Goal: Communication & Community: Answer question/provide support

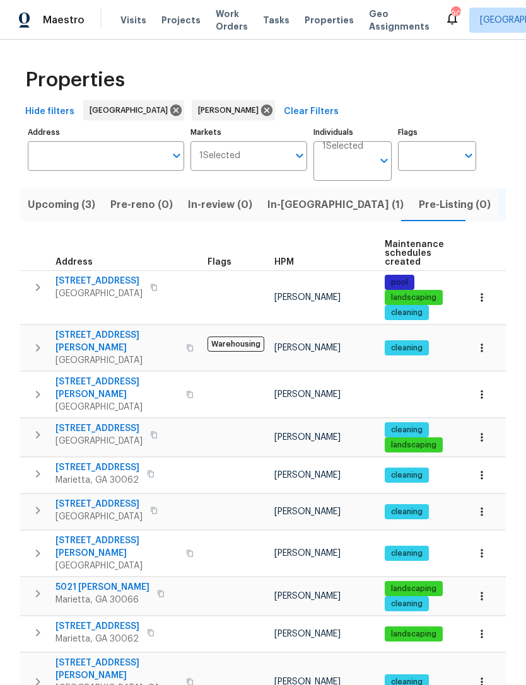
scroll to position [0, 183]
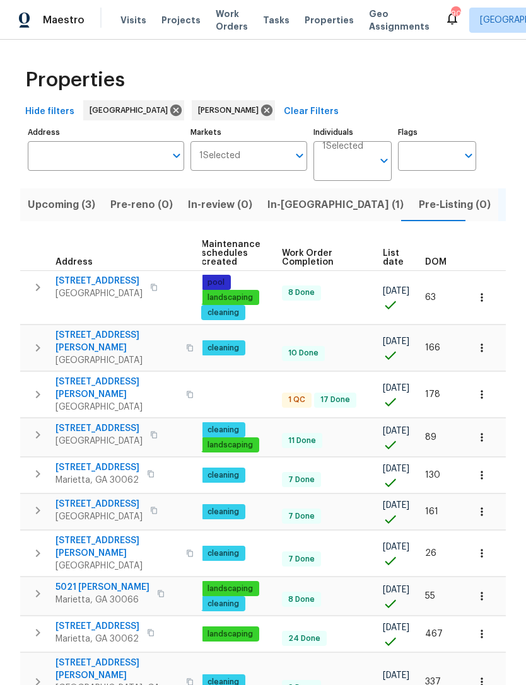
click at [298, 205] on span "In-[GEOGRAPHIC_DATA] (1)" at bounding box center [335, 205] width 136 height 18
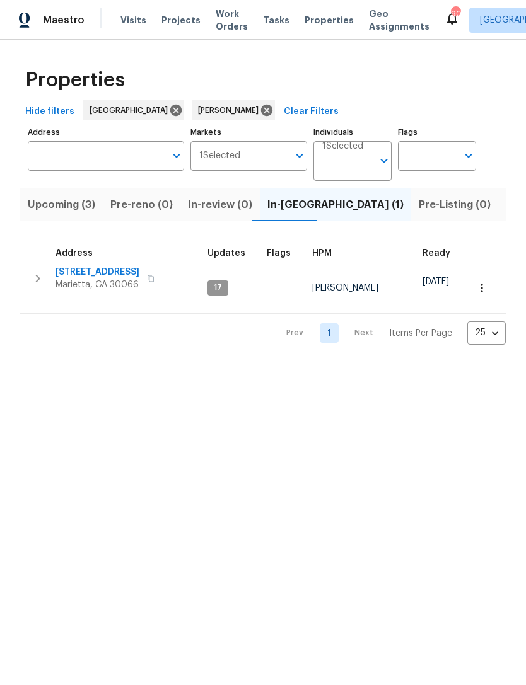
click at [107, 278] on span "[STREET_ADDRESS]" at bounding box center [97, 272] width 84 height 13
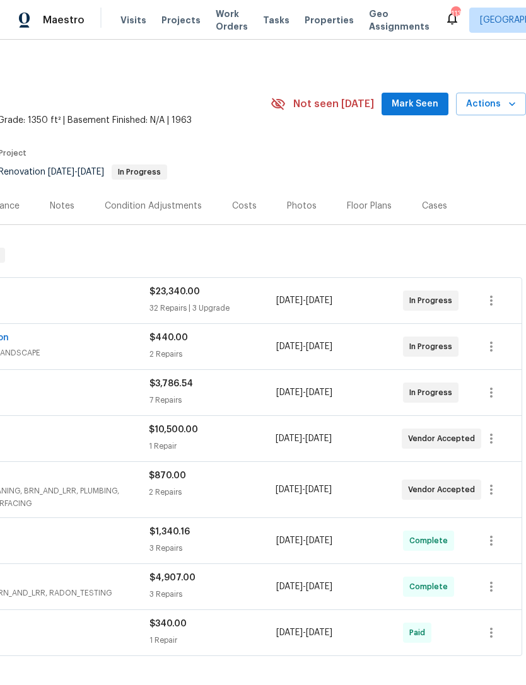
scroll to position [4, 187]
click at [427, 110] on span "Mark Seen" at bounding box center [414, 104] width 47 height 16
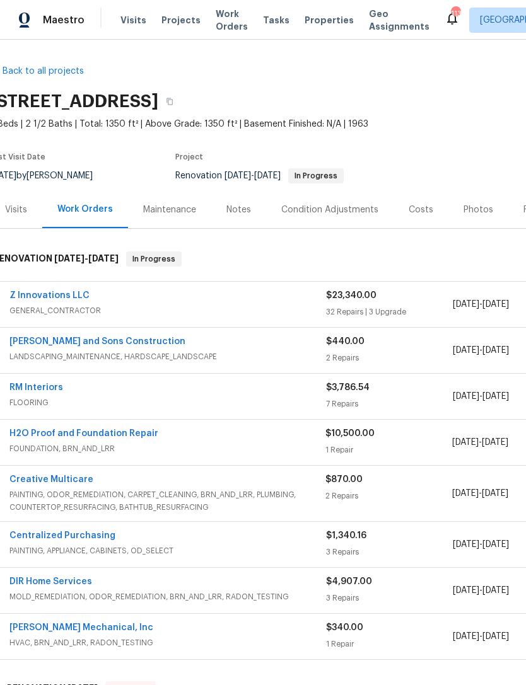
scroll to position [0, 10]
click at [60, 296] on link "Z Innovations LLC" at bounding box center [49, 295] width 80 height 9
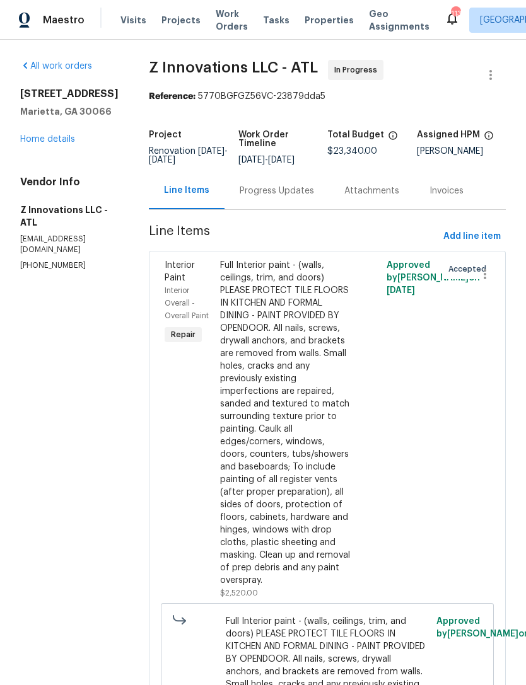
click at [277, 187] on div "Progress Updates" at bounding box center [277, 191] width 74 height 13
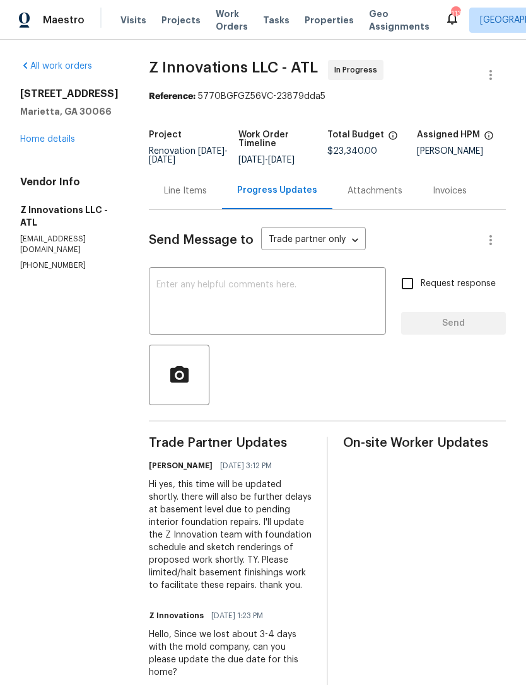
click at [247, 293] on textarea at bounding box center [267, 303] width 222 height 44
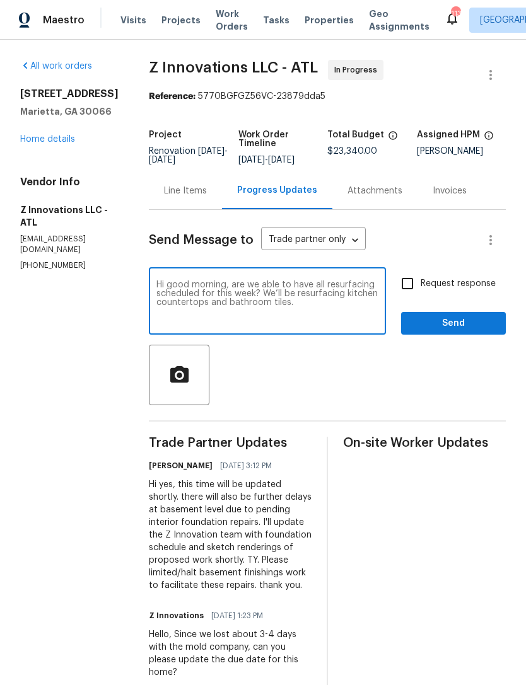
type textarea "Hi good morning, are we able to have all resurfacing scheduled for this week? W…"
click at [409, 287] on input "Request response" at bounding box center [407, 283] width 26 height 26
checkbox input "true"
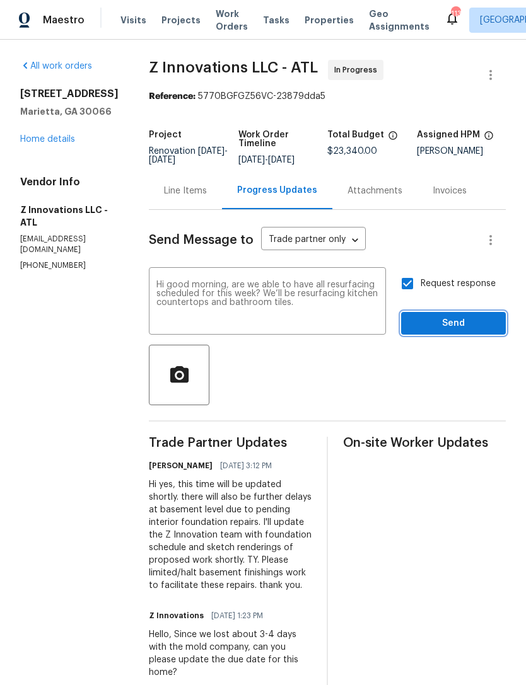
click at [465, 316] on span "Send" at bounding box center [453, 324] width 84 height 16
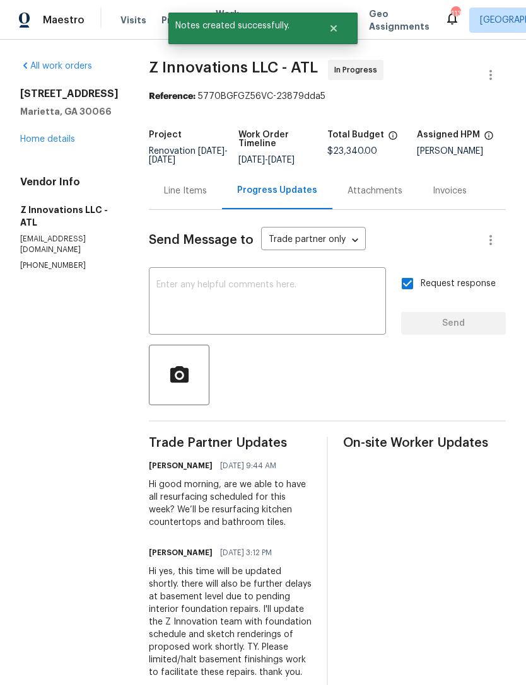
click at [62, 139] on link "Home details" at bounding box center [47, 139] width 55 height 9
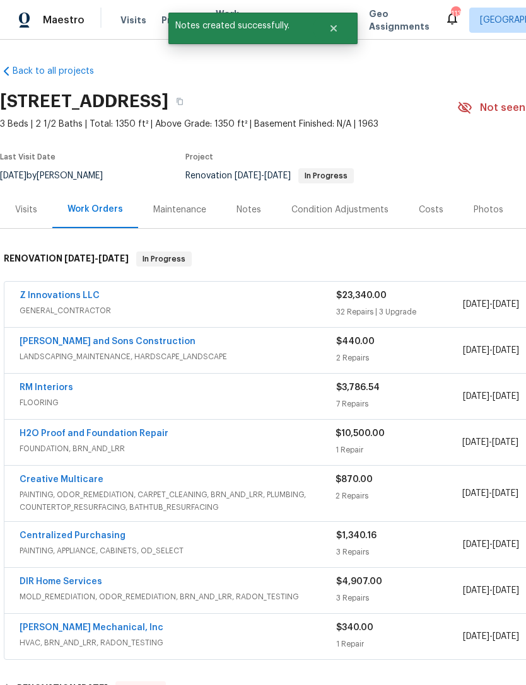
click at [21, 219] on div "Visits" at bounding box center [26, 209] width 52 height 37
